Goal: Task Accomplishment & Management: Use online tool/utility

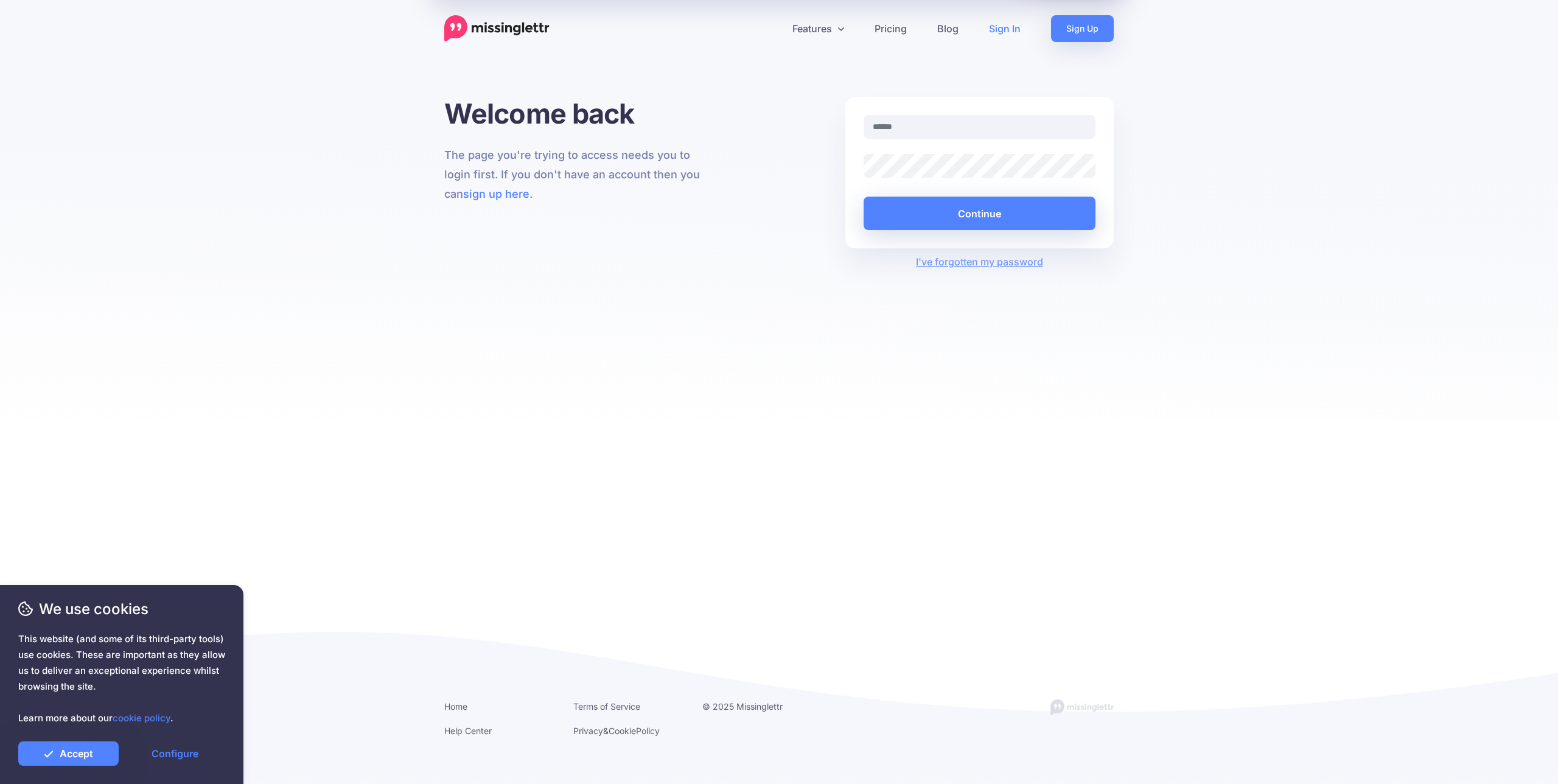
type input "**********"
click at [1044, 207] on button "Continue" at bounding box center [980, 213] width 232 height 33
click at [1033, 213] on button "Continue" at bounding box center [980, 213] width 232 height 33
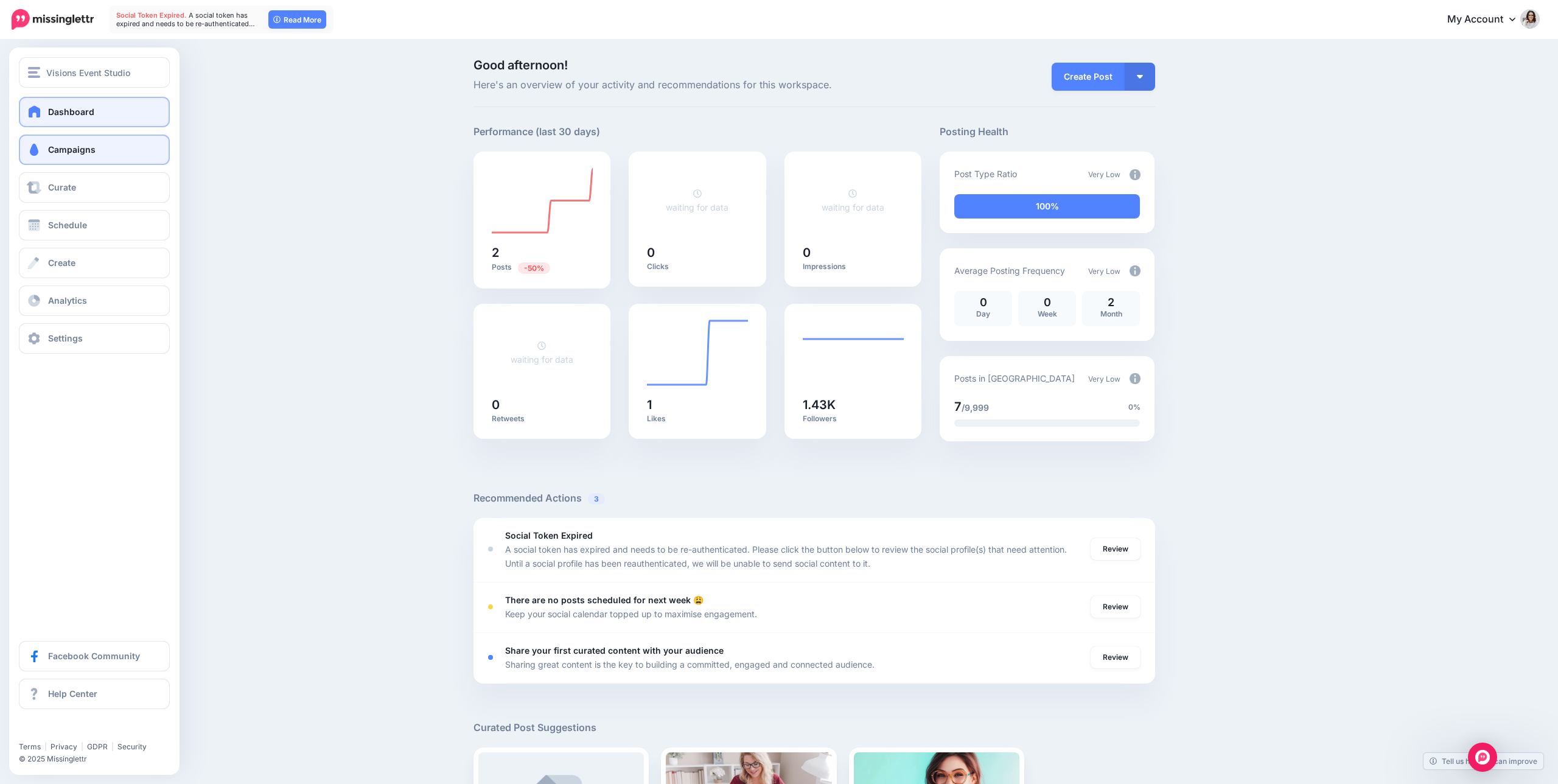
click at [72, 153] on span "Campaigns" at bounding box center [72, 149] width 47 height 10
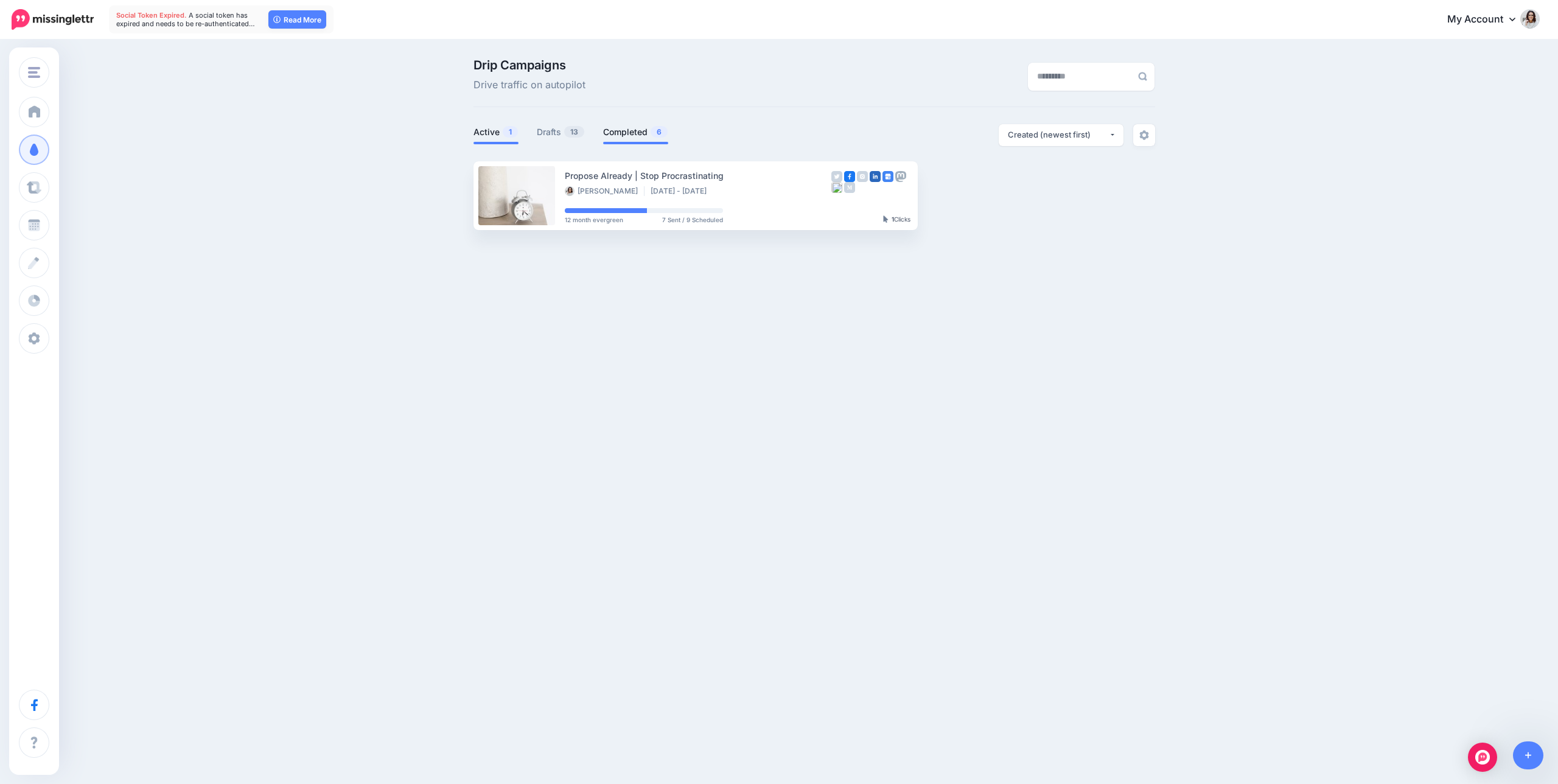
click at [626, 134] on link "Completed 6" at bounding box center [635, 132] width 65 height 15
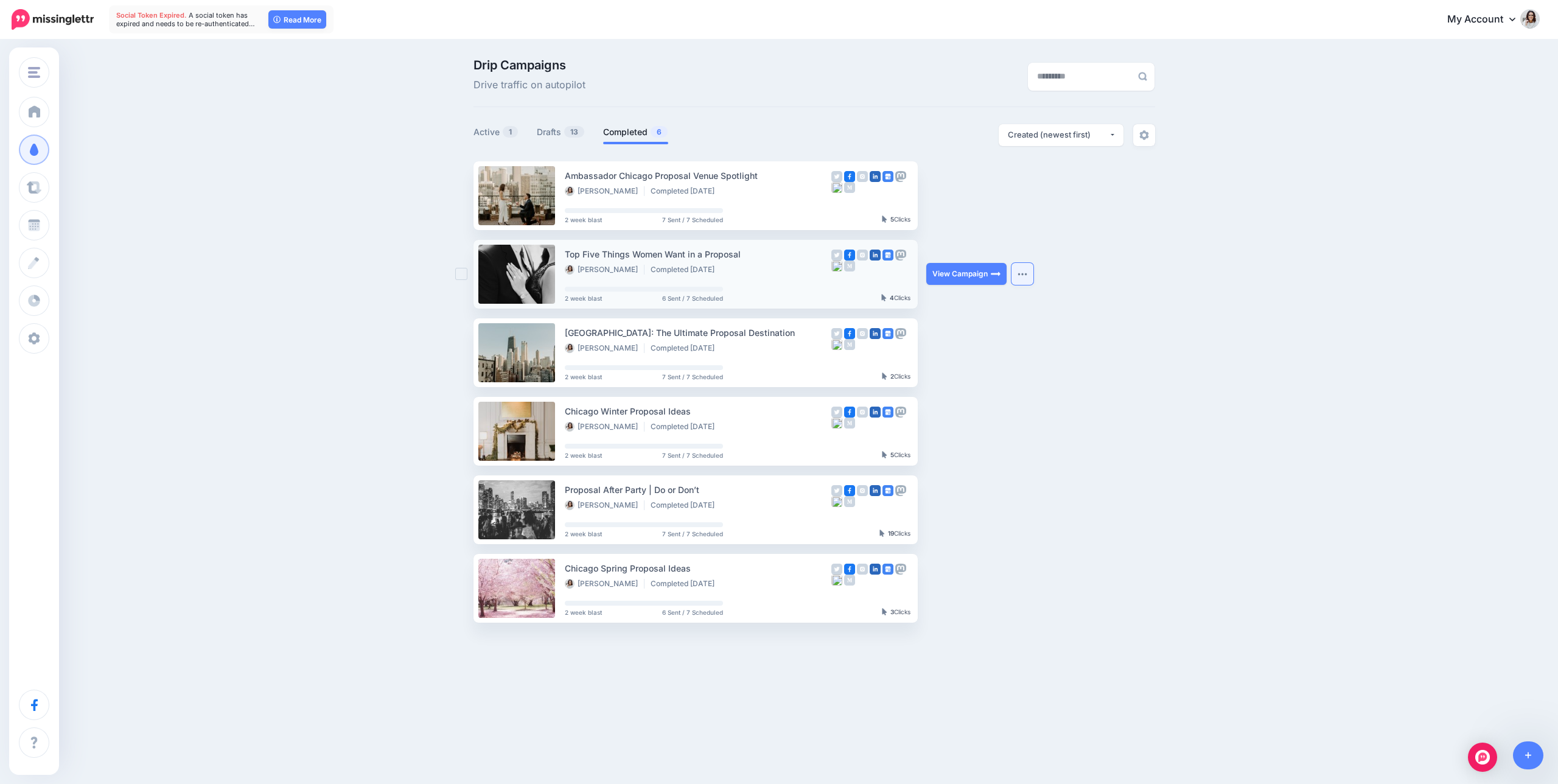
click at [1026, 275] on img "button" at bounding box center [1022, 274] width 10 height 3
click at [970, 303] on link "Reuse Campaign" at bounding box center [962, 303] width 130 height 24
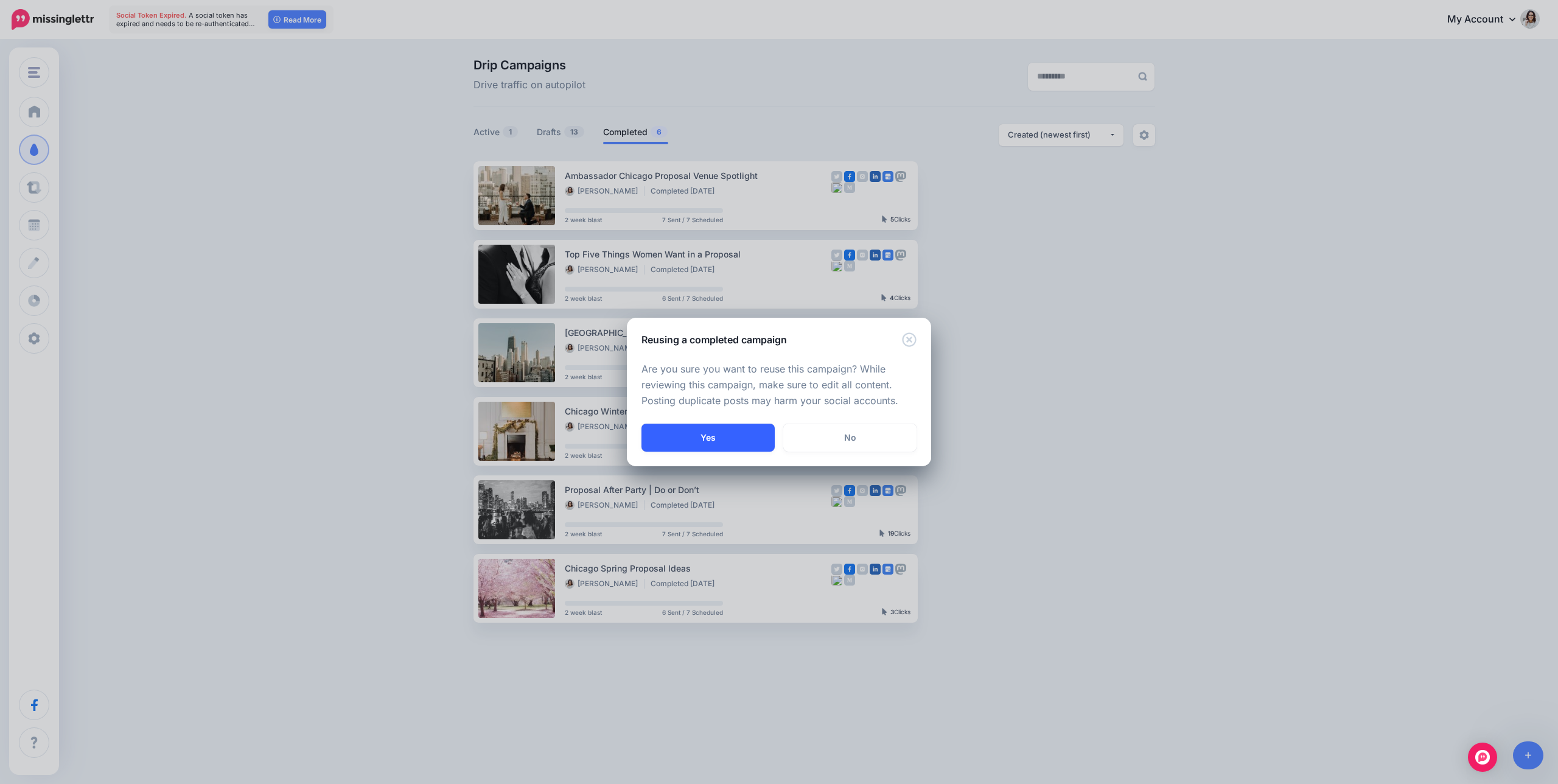
click at [681, 438] on button "Yes" at bounding box center [707, 438] width 133 height 28
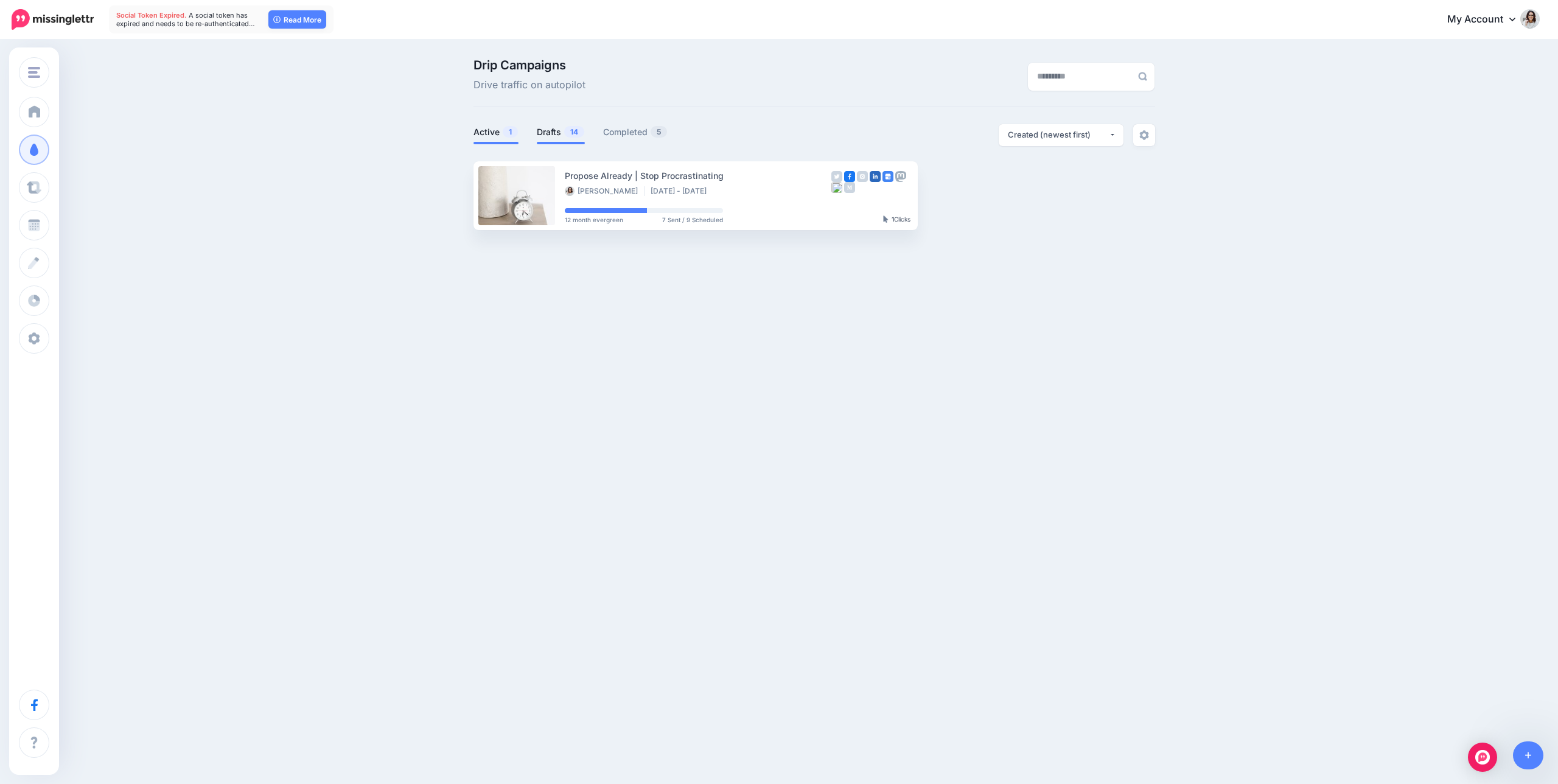
click at [561, 134] on link "Drafts 14" at bounding box center [560, 132] width 48 height 15
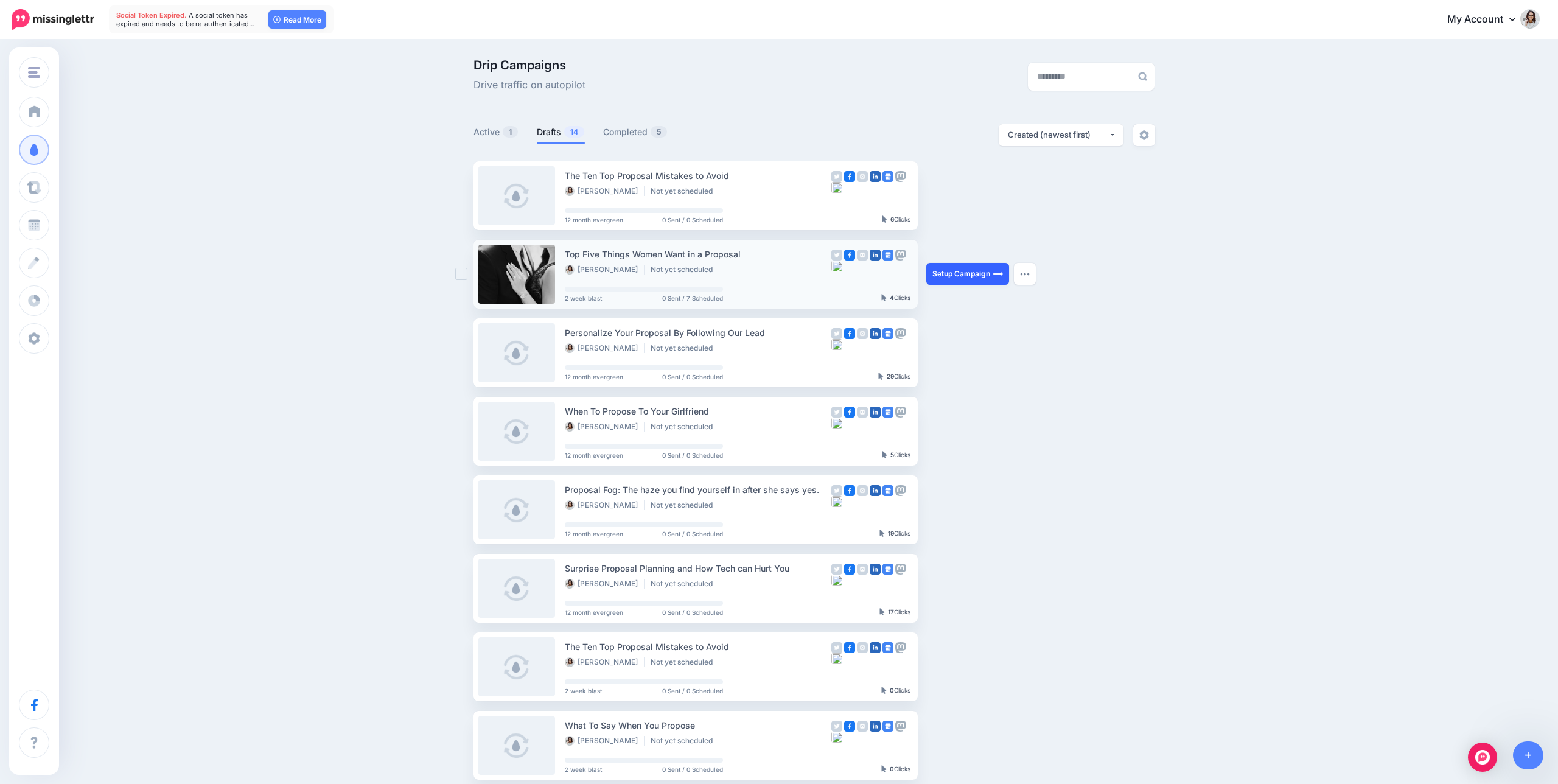
click at [961, 274] on link "Setup Campaign" at bounding box center [967, 273] width 83 height 22
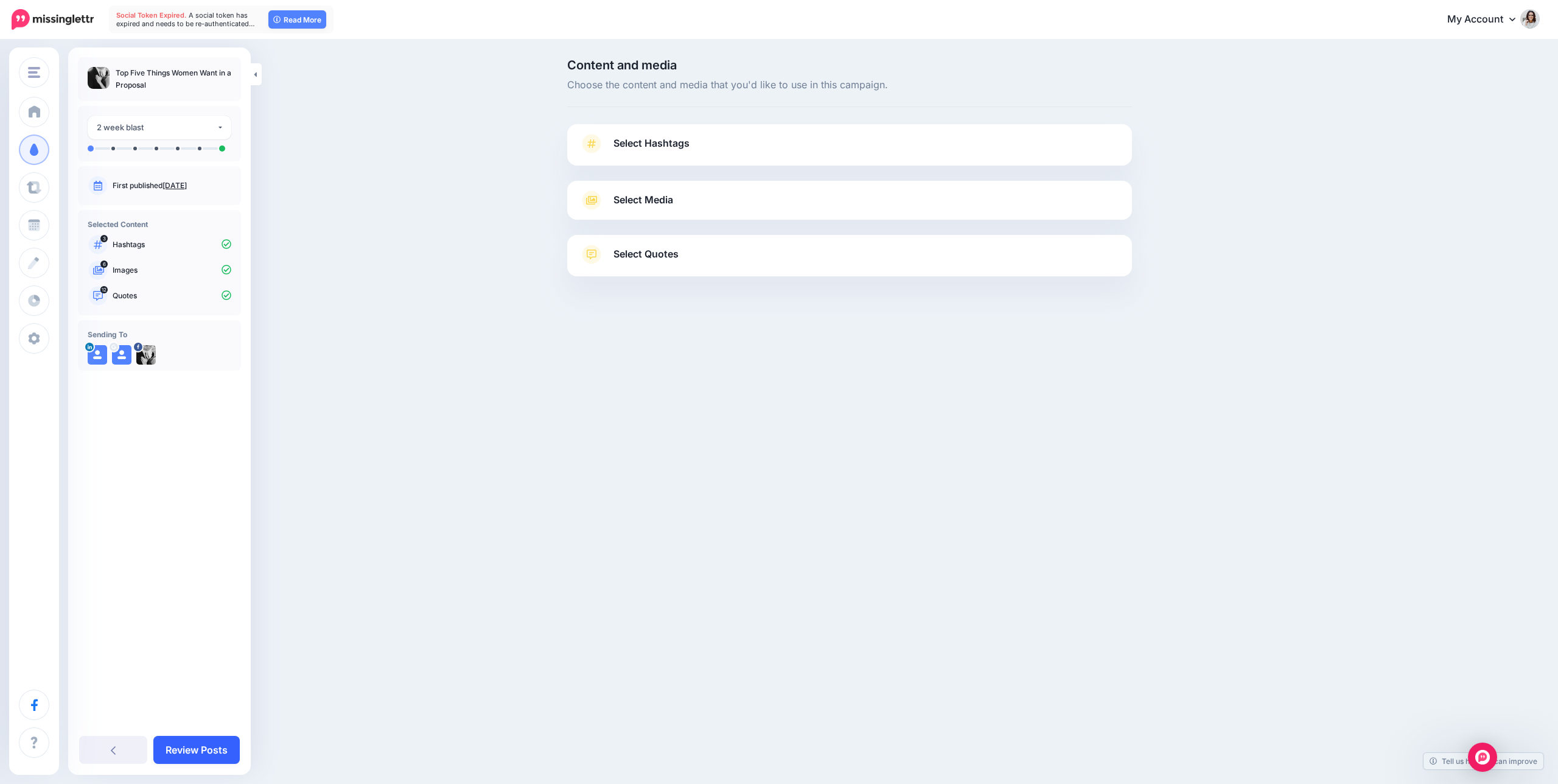
click at [190, 752] on link "Review Posts" at bounding box center [196, 750] width 86 height 28
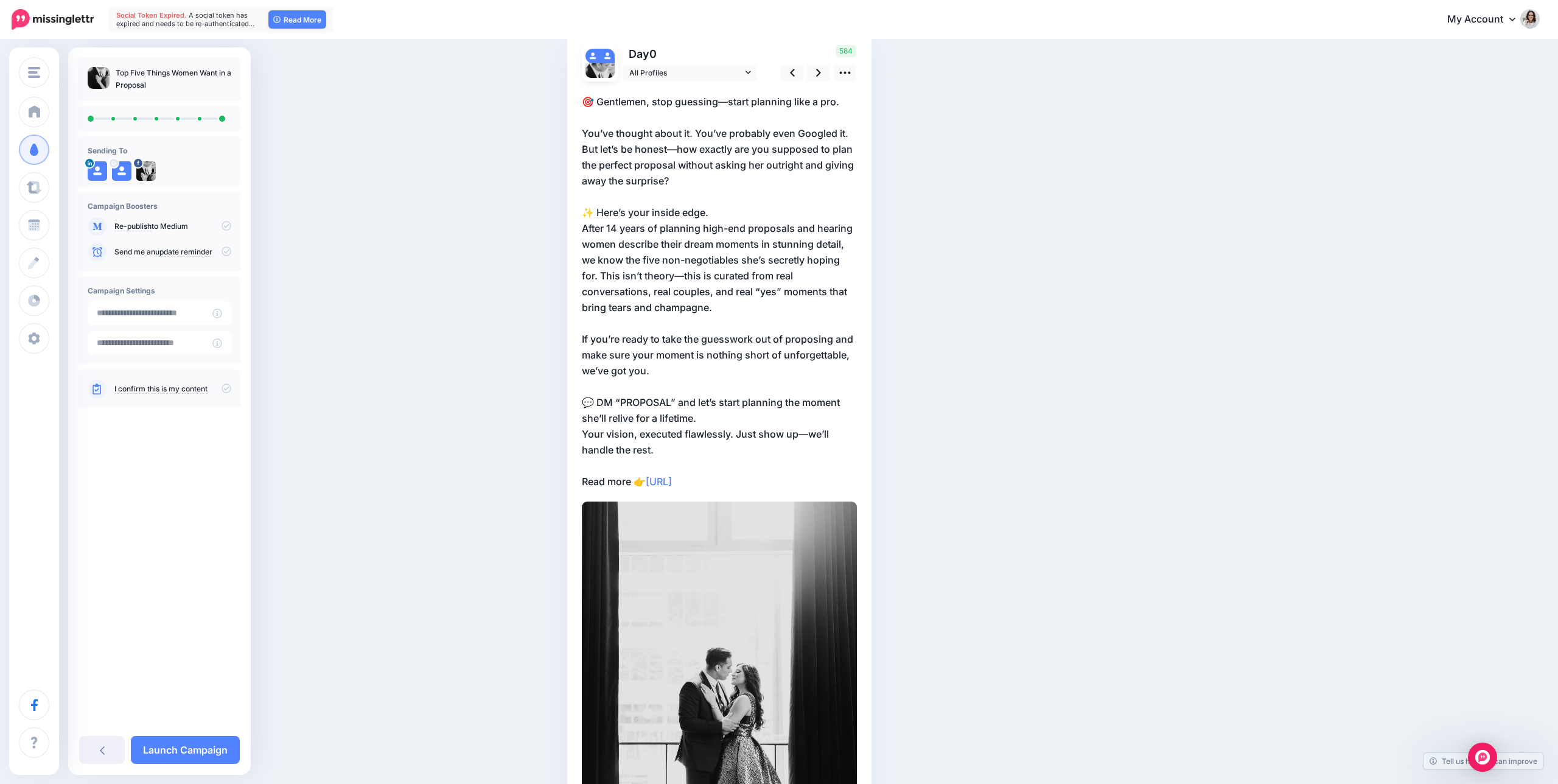
scroll to position [99, 0]
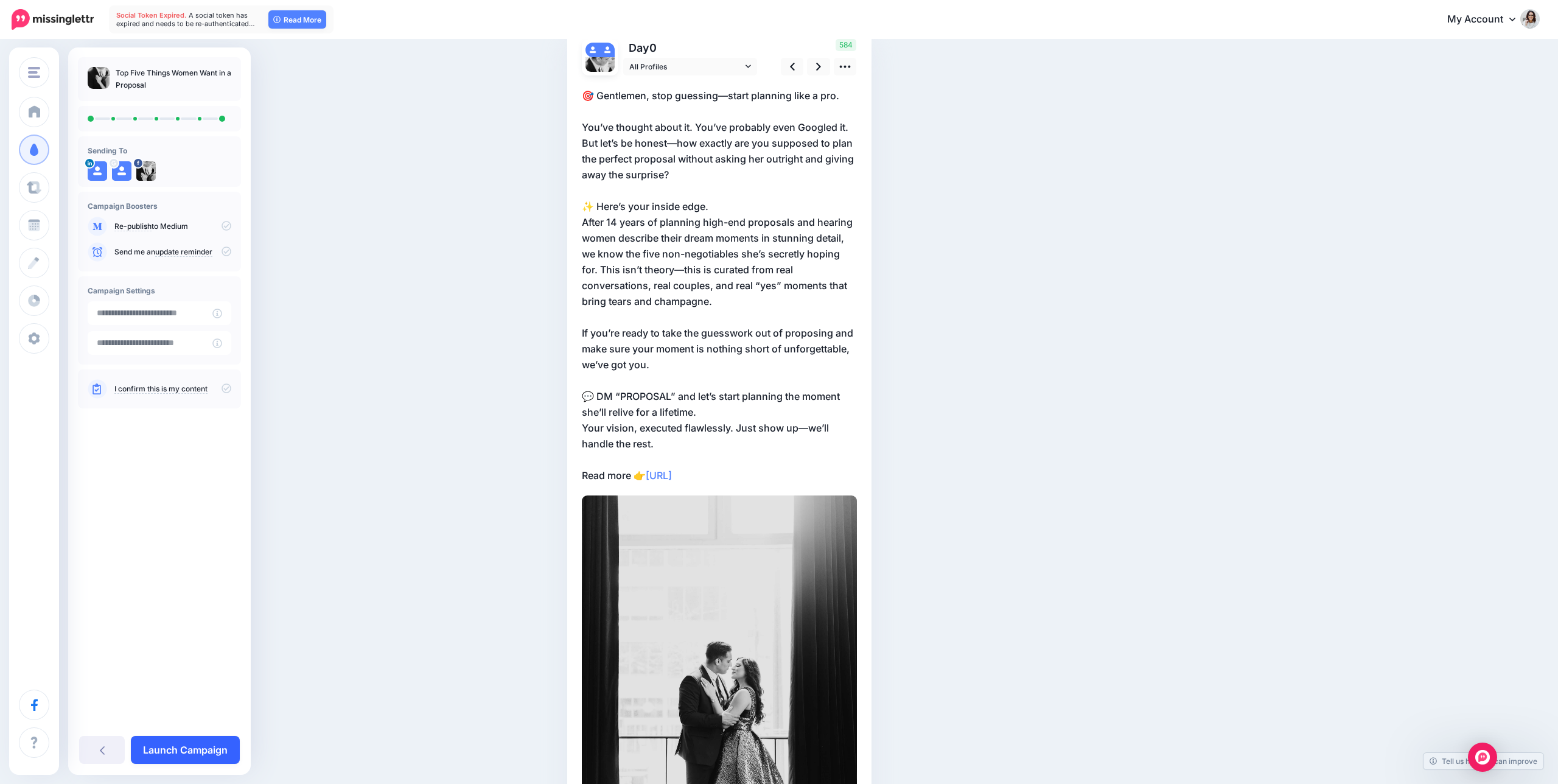
click at [175, 744] on link "Launch Campaign" at bounding box center [185, 750] width 109 height 28
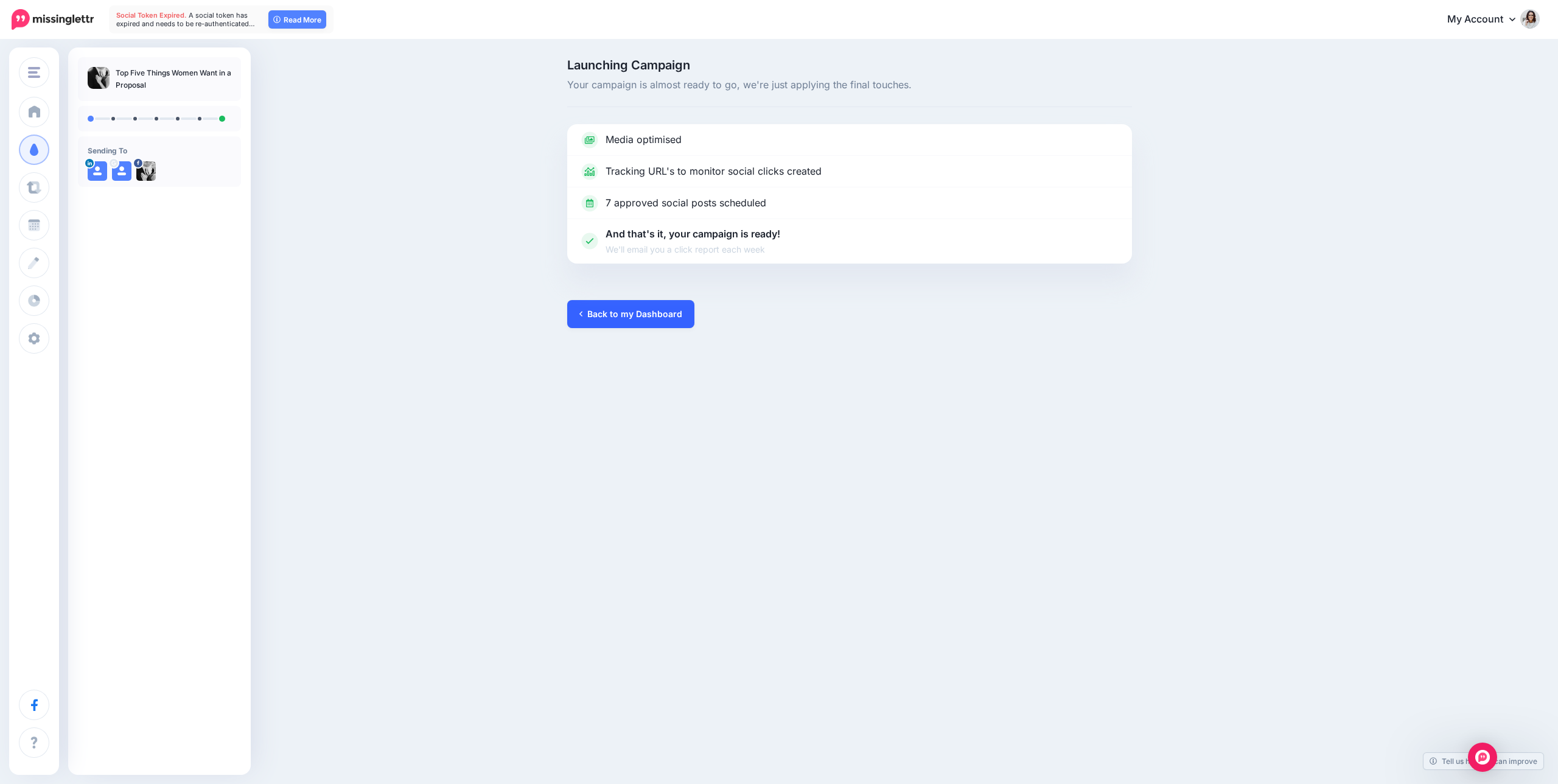
click at [605, 307] on link "Back to my Dashboard" at bounding box center [631, 314] width 127 height 28
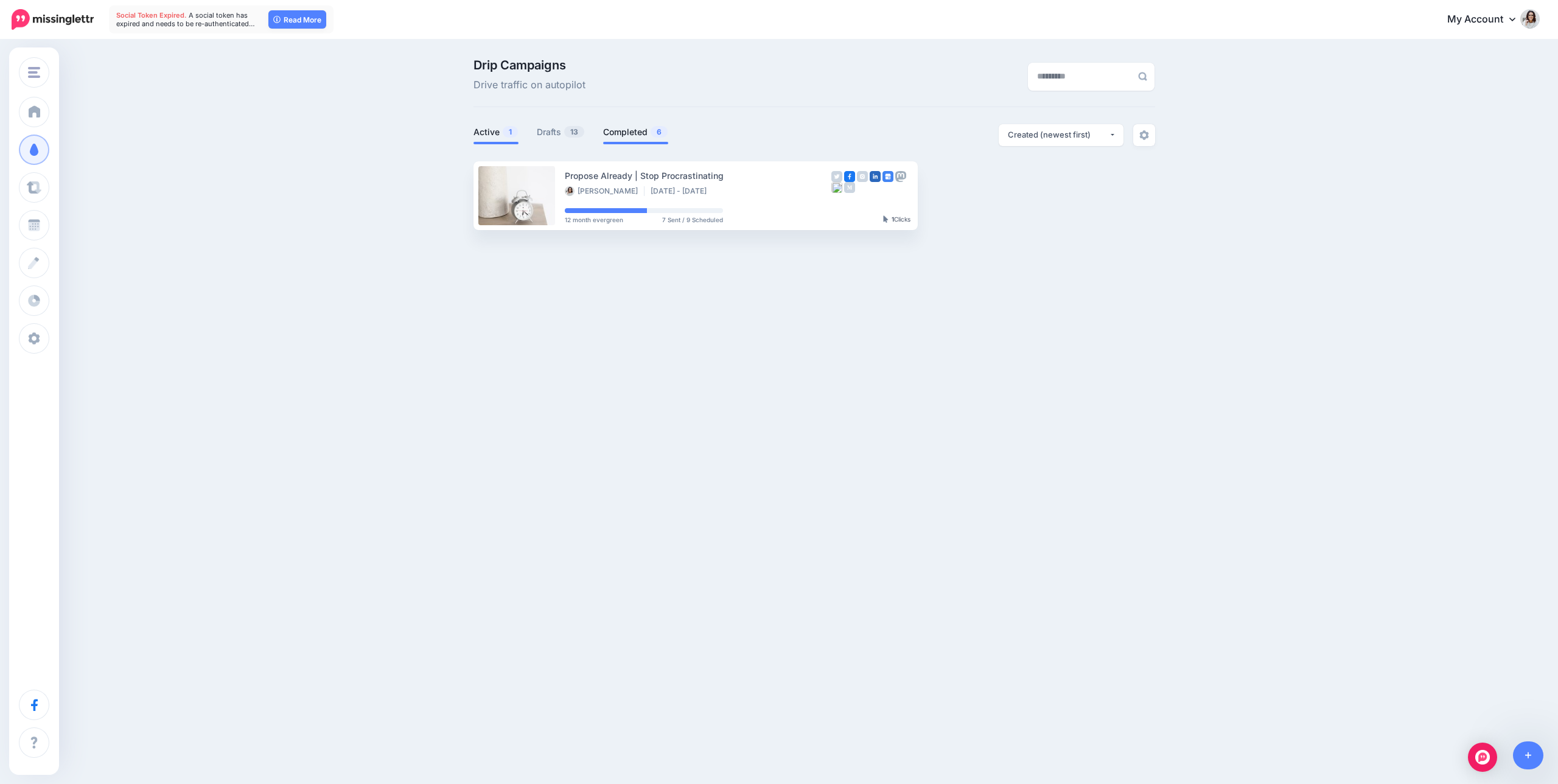
click at [635, 130] on link "Completed 6" at bounding box center [635, 132] width 65 height 15
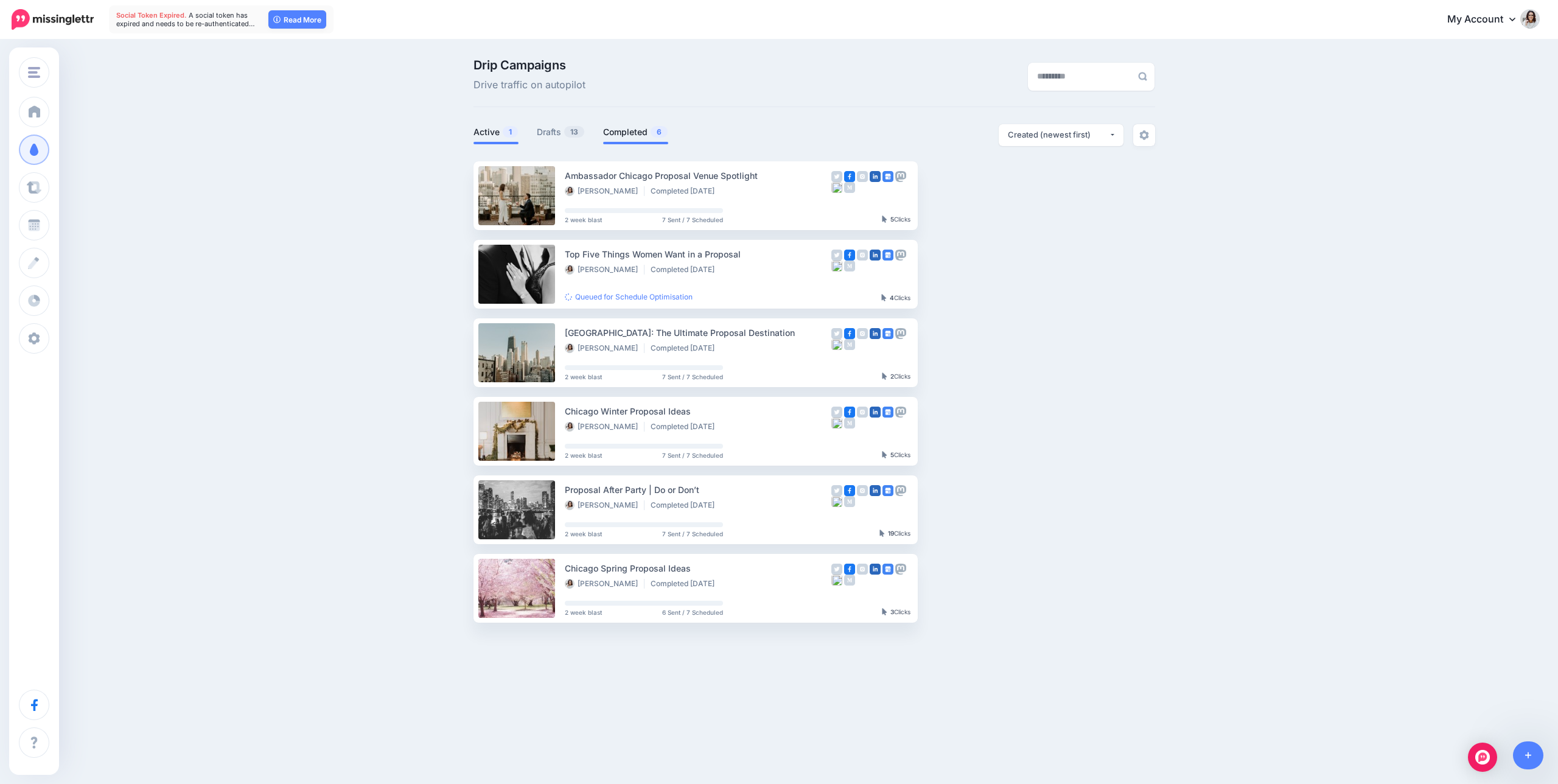
click at [489, 130] on link "Active 1" at bounding box center [496, 132] width 45 height 15
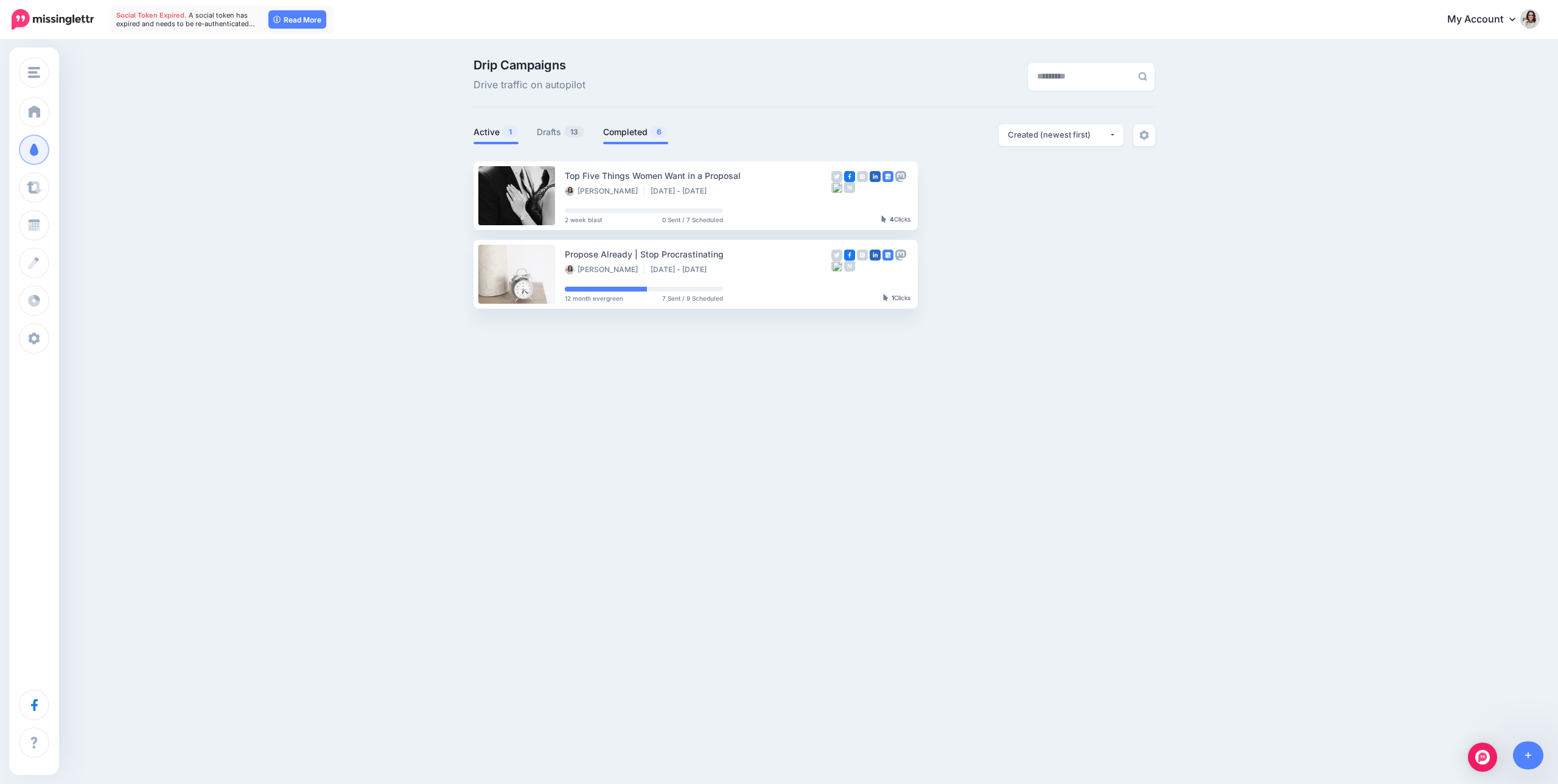
click at [620, 132] on link "Completed 6" at bounding box center [635, 132] width 65 height 15
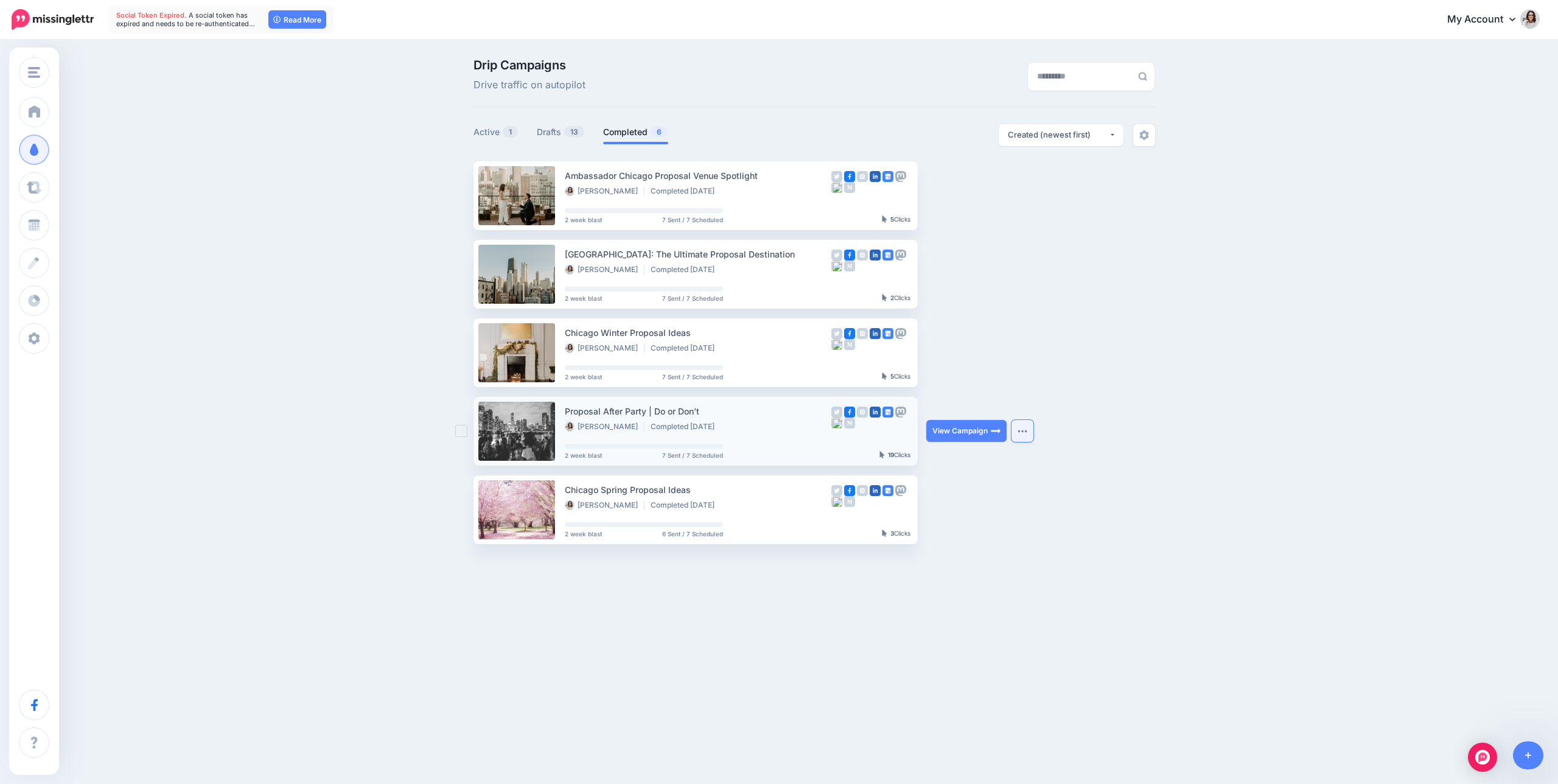
click at [1014, 430] on button "button" at bounding box center [1022, 430] width 22 height 22
click at [943, 460] on link "Reuse Campaign" at bounding box center [962, 460] width 130 height 24
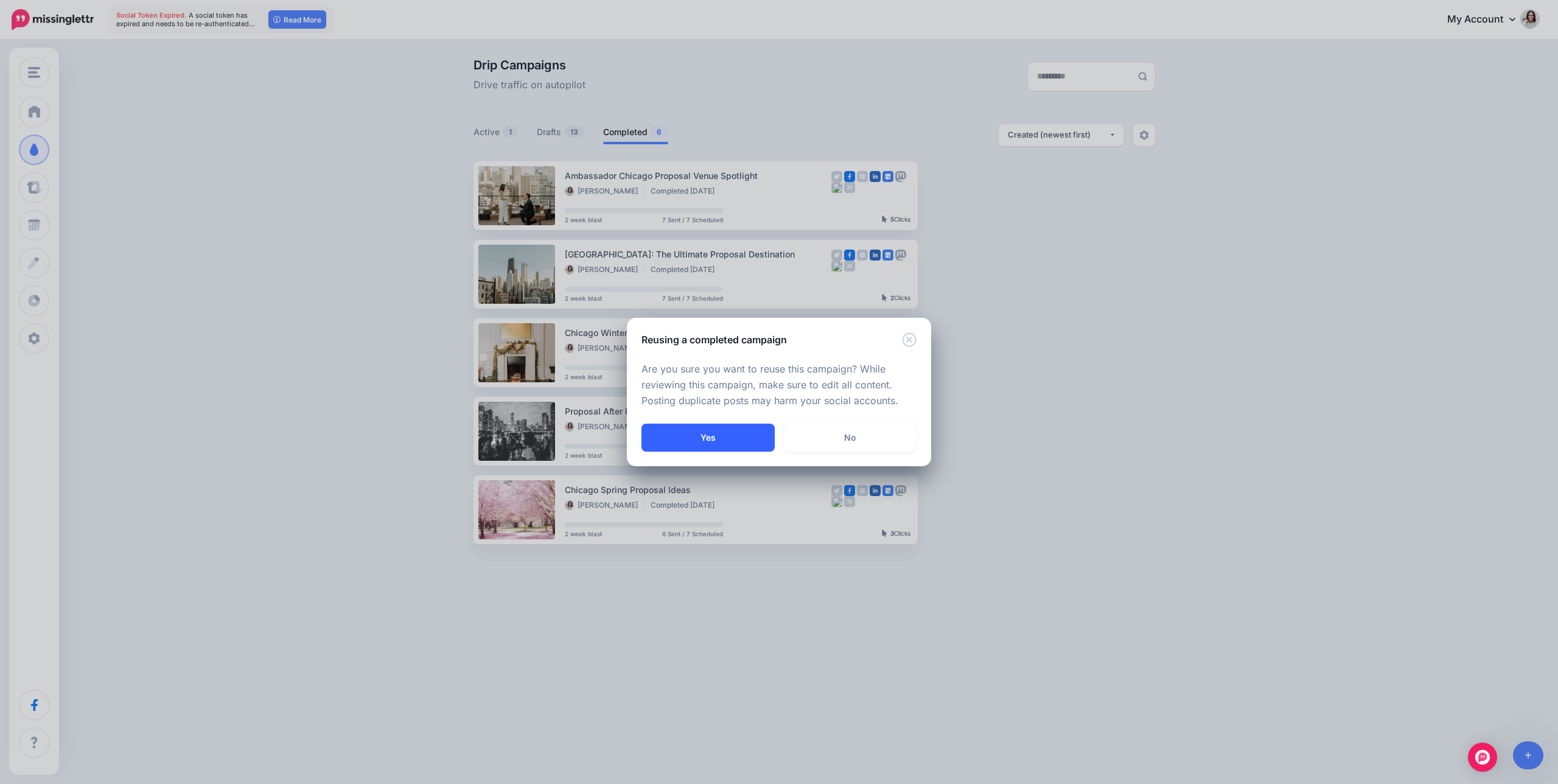
click at [720, 440] on button "Yes" at bounding box center [707, 438] width 133 height 28
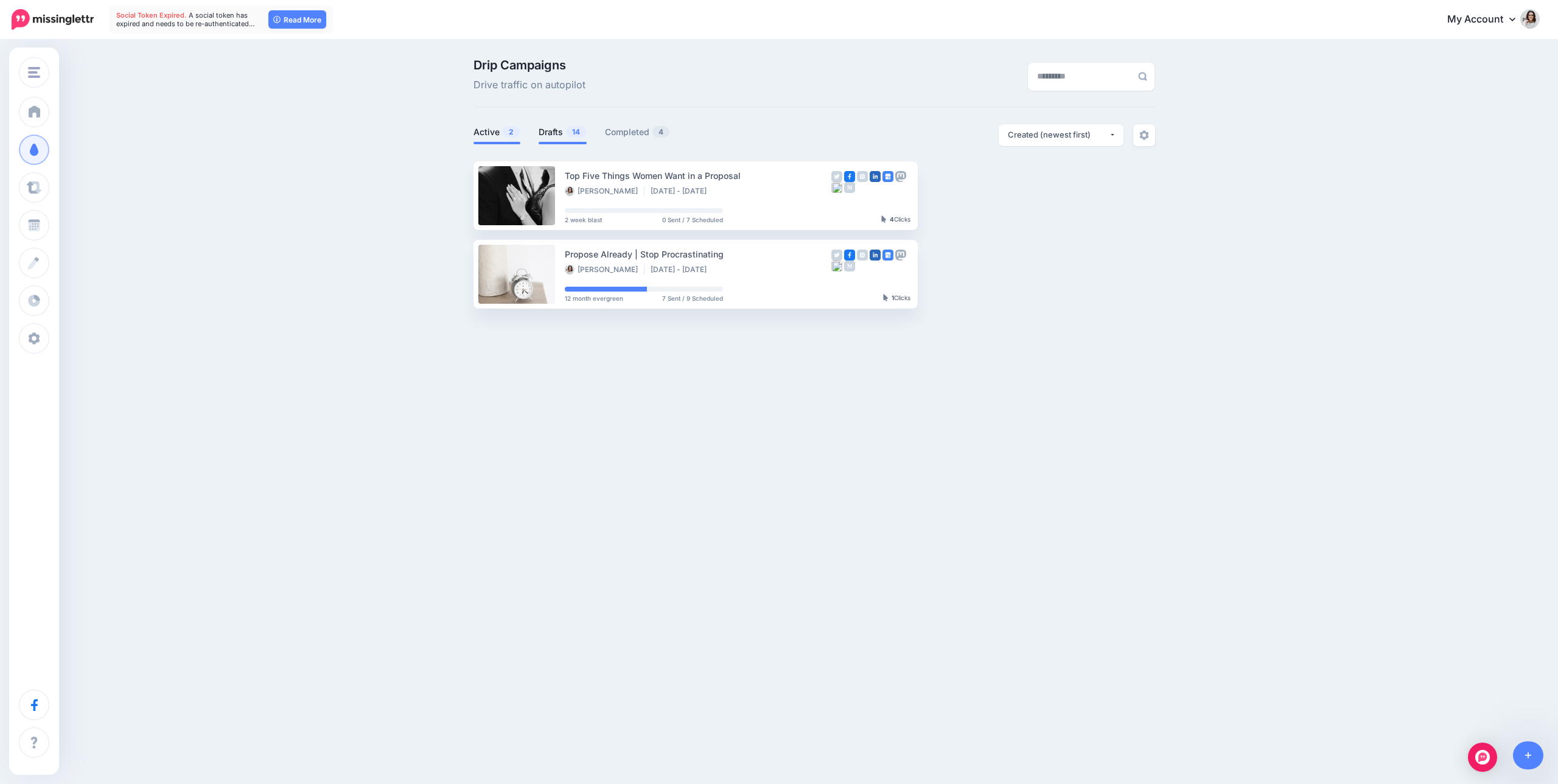
click at [578, 133] on span "14" at bounding box center [576, 131] width 20 height 11
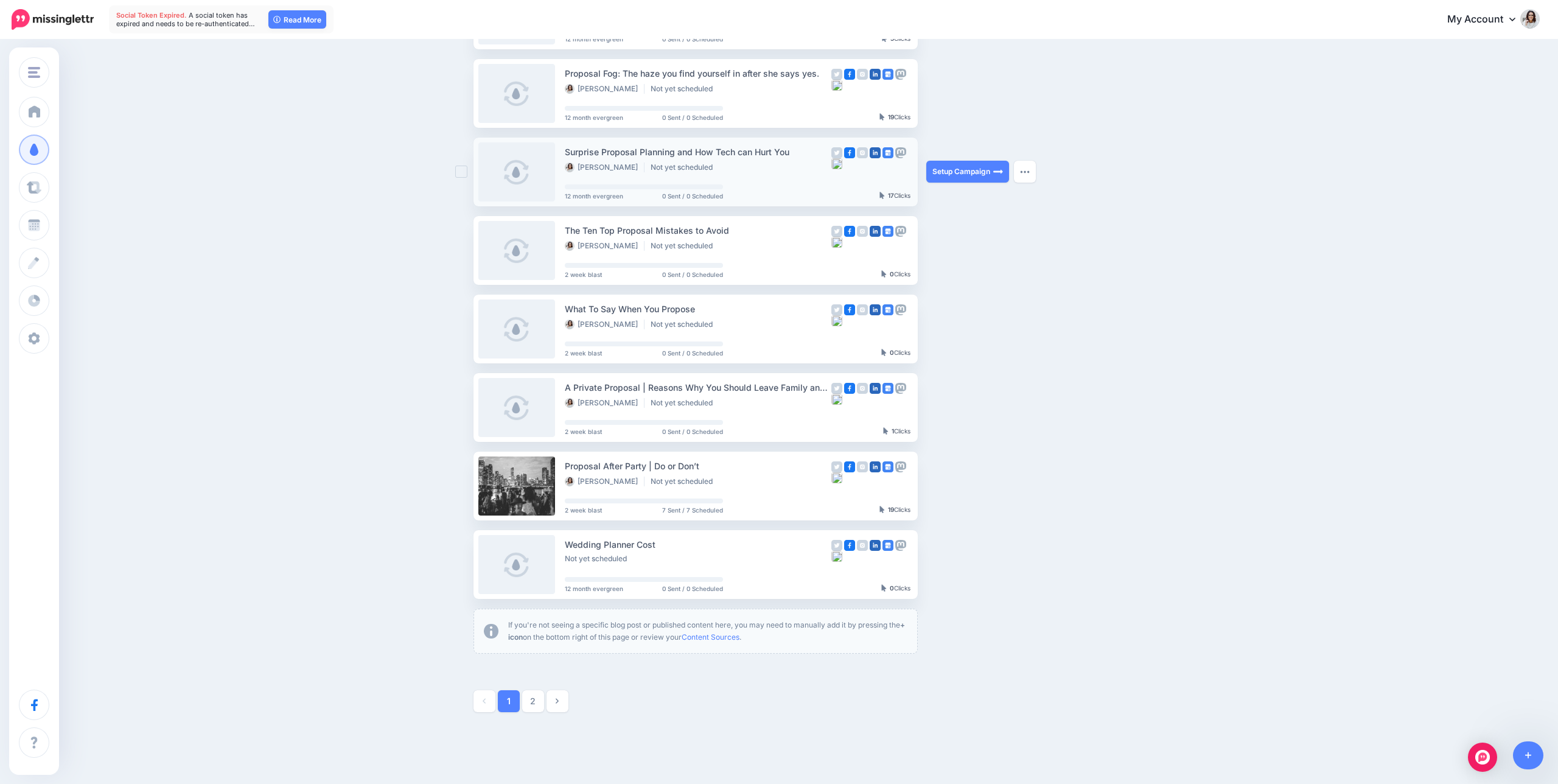
scroll to position [388, 0]
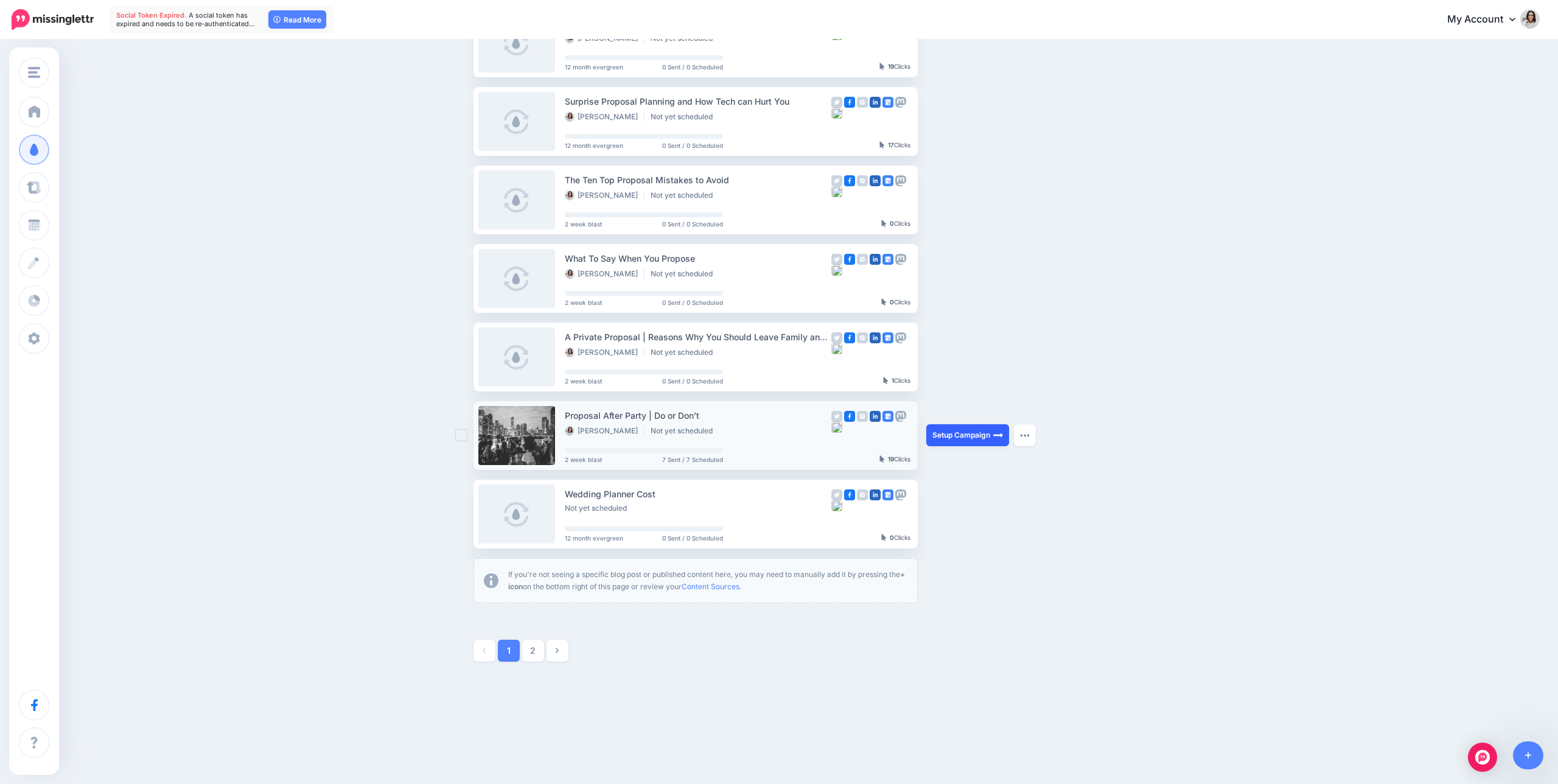
click at [967, 436] on link "Setup Campaign" at bounding box center [967, 434] width 83 height 22
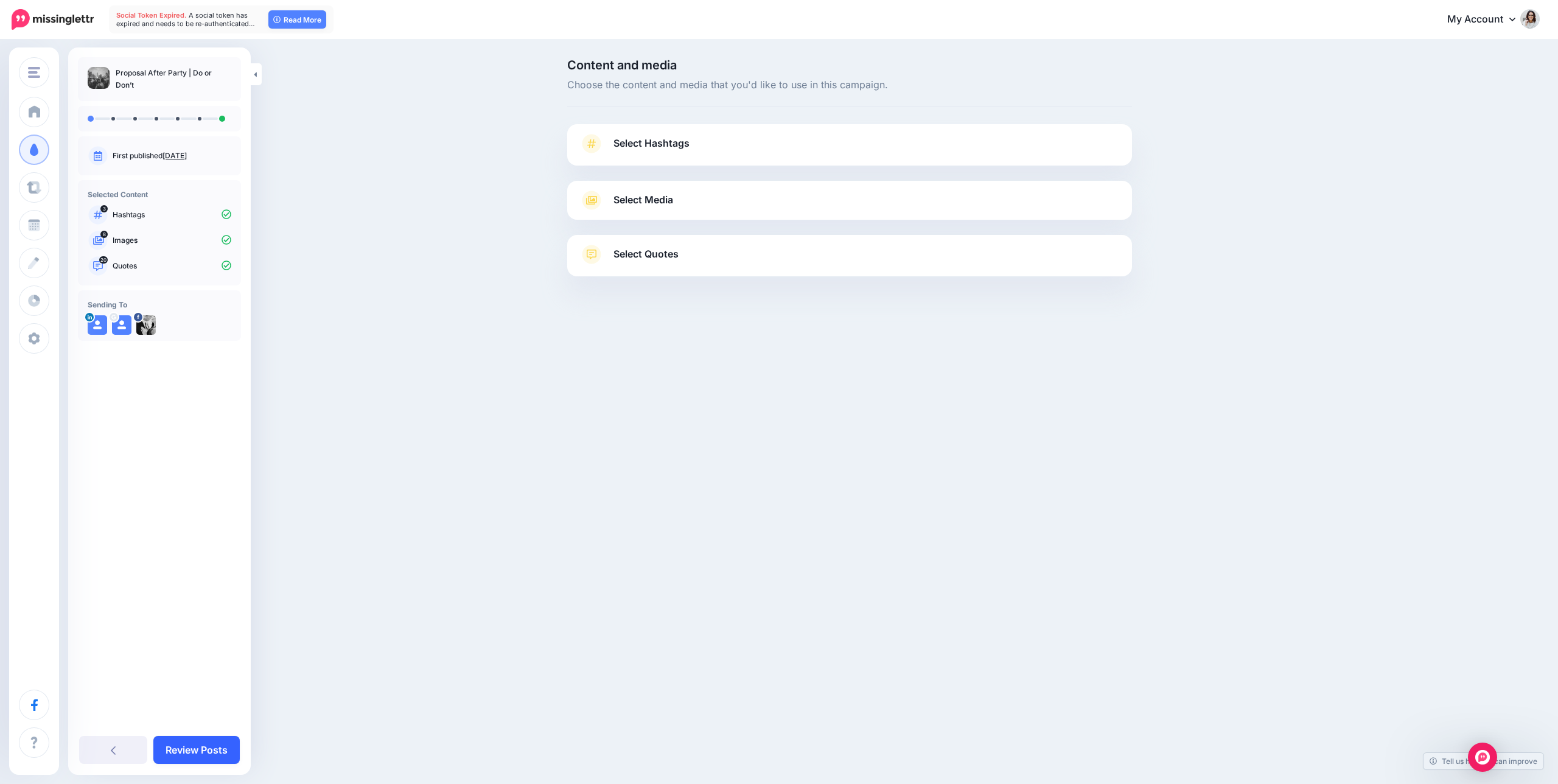
click at [211, 750] on link "Review Posts" at bounding box center [196, 750] width 86 height 28
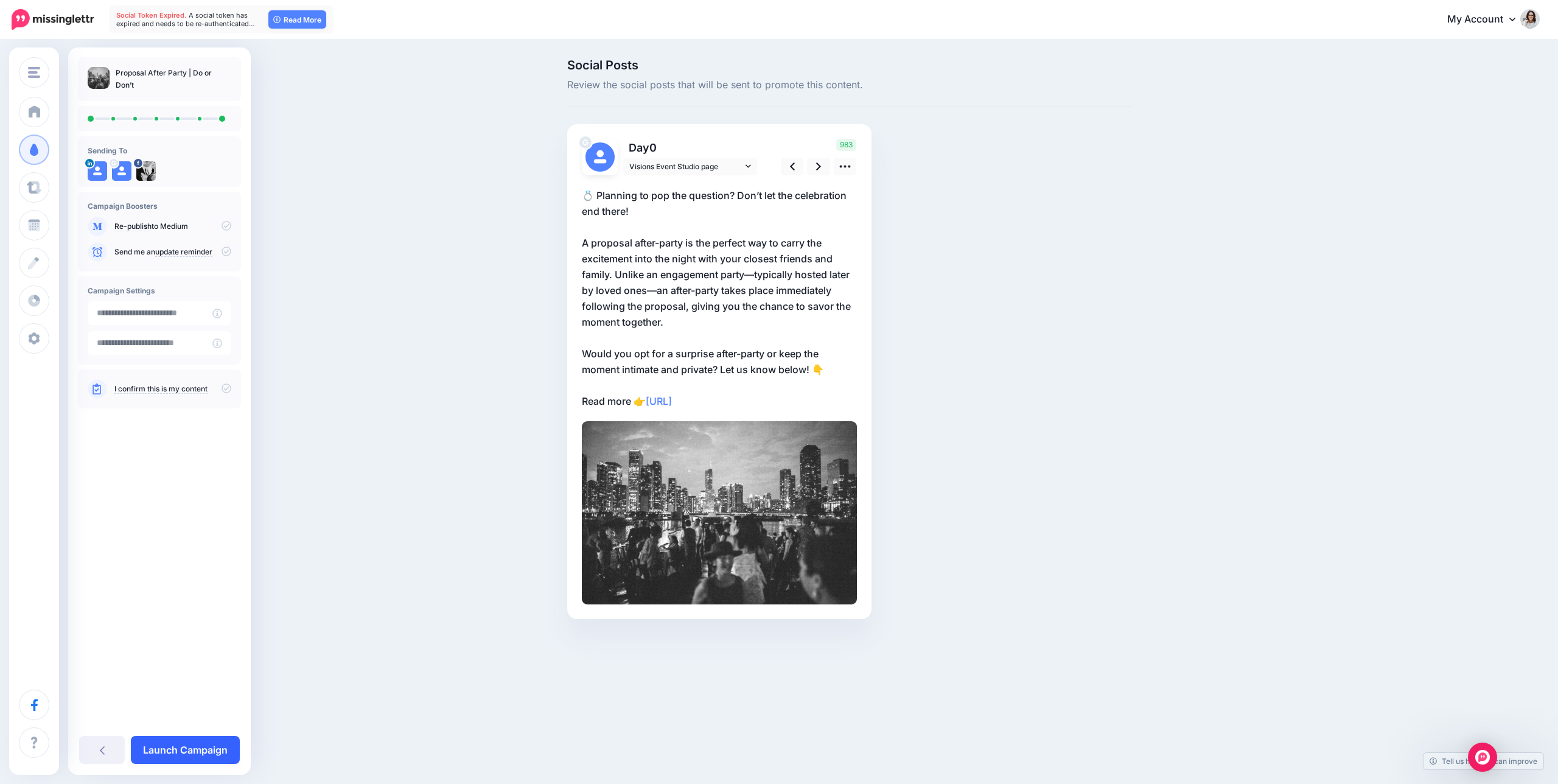
click at [212, 750] on link "Launch Campaign" at bounding box center [185, 750] width 109 height 28
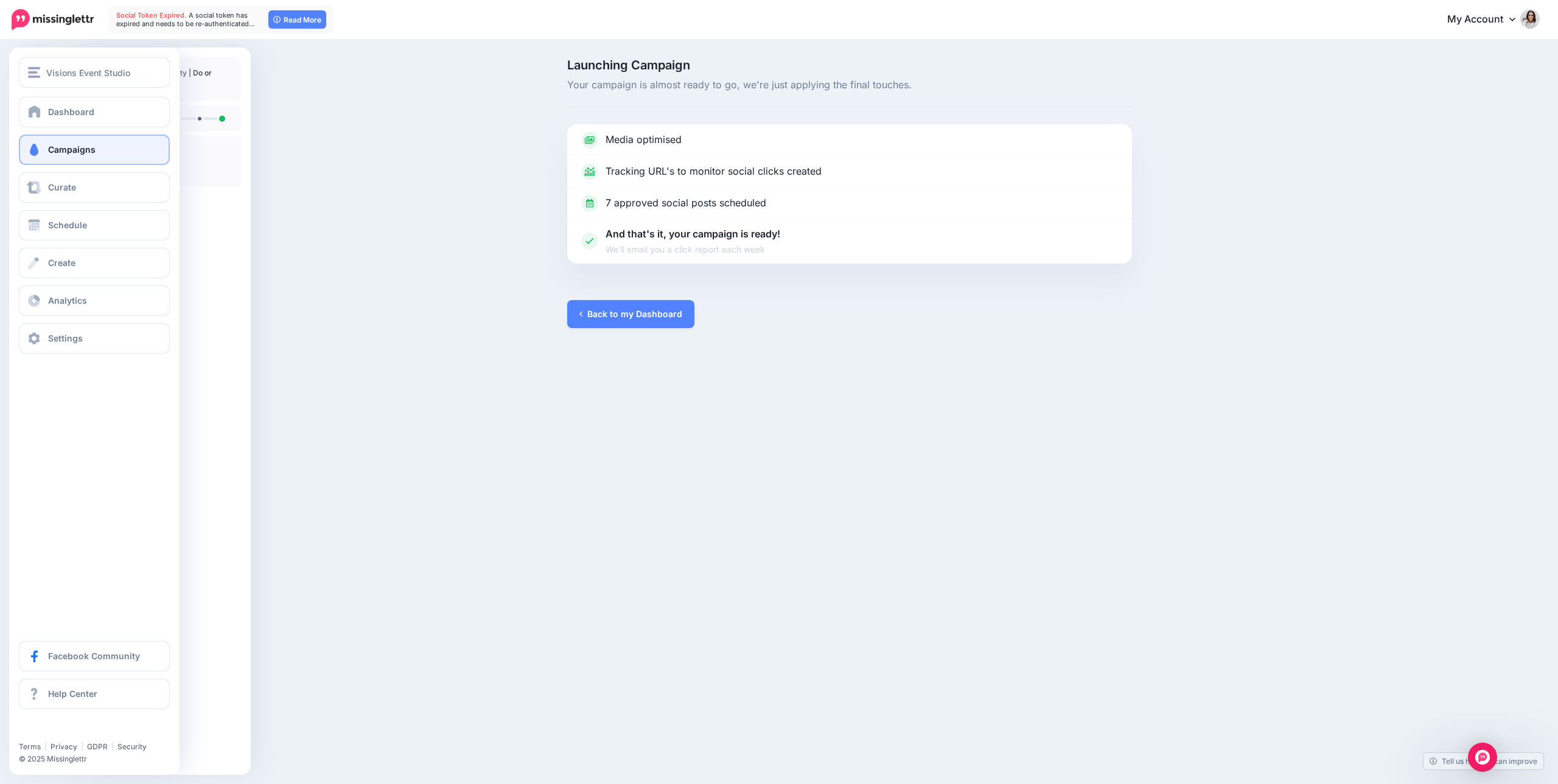
click at [61, 160] on link "Campaigns" at bounding box center [94, 149] width 151 height 31
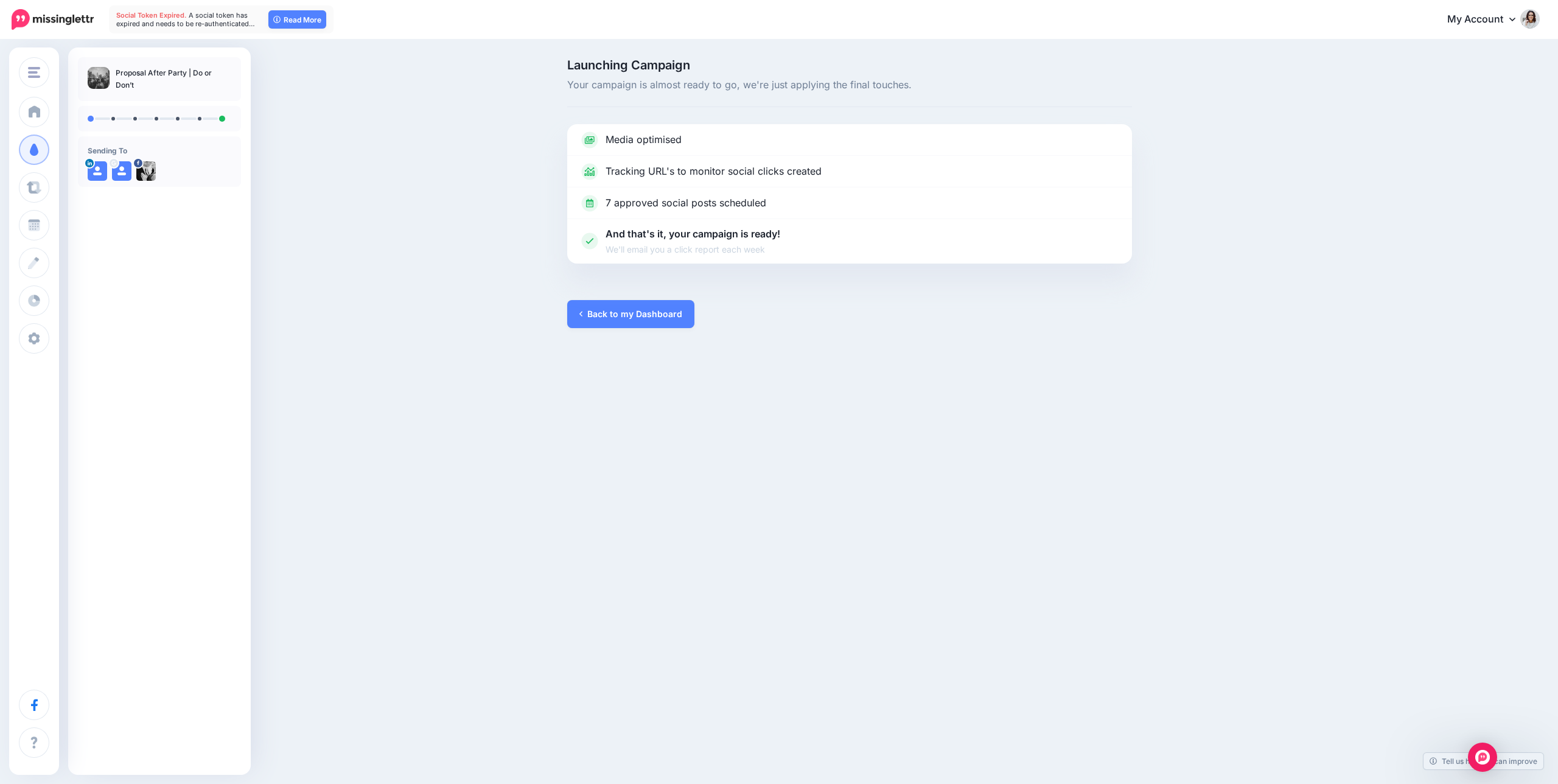
click at [1268, 240] on div "Launching Campaign Your campaign is almost ready to go, we're just applying the…" at bounding box center [779, 194] width 1558 height 305
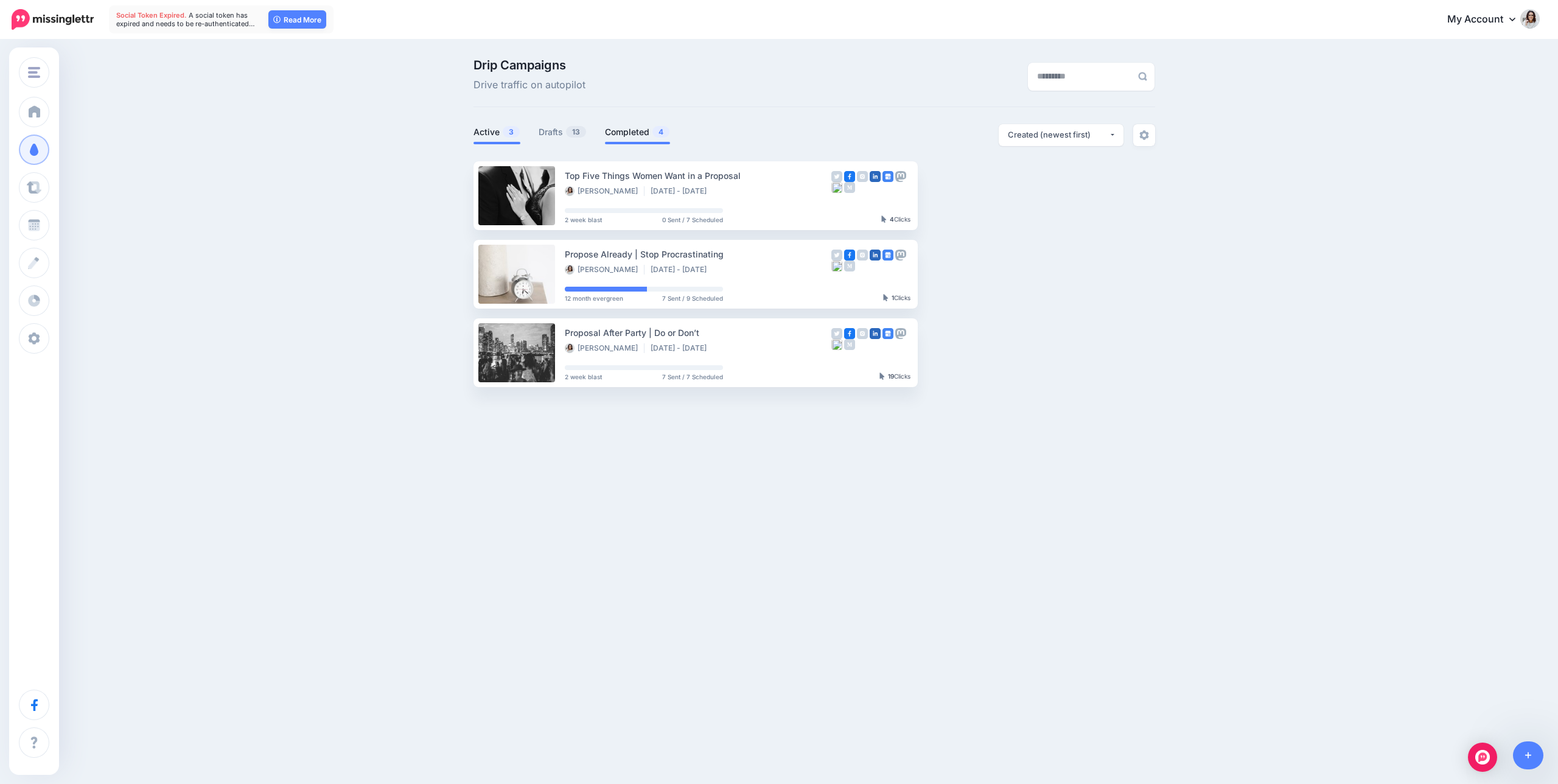
click at [667, 131] on span "4" at bounding box center [661, 131] width 17 height 11
